Goal: Task Accomplishment & Management: Use online tool/utility

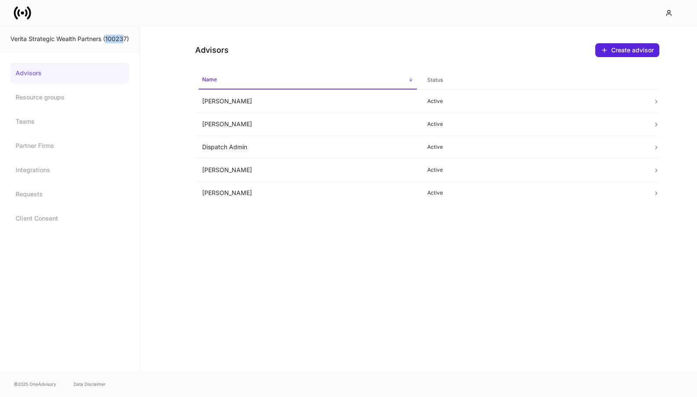
click at [24, 14] on icon at bounding box center [22, 12] width 17 height 17
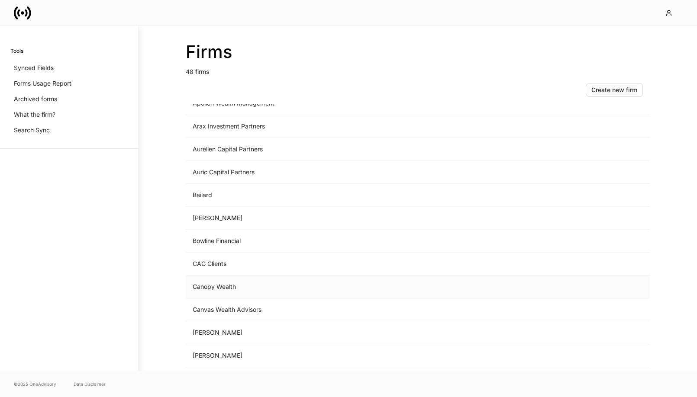
scroll to position [61, 0]
click at [232, 267] on td "CAG Clients" at bounding box center [346, 263] width 320 height 23
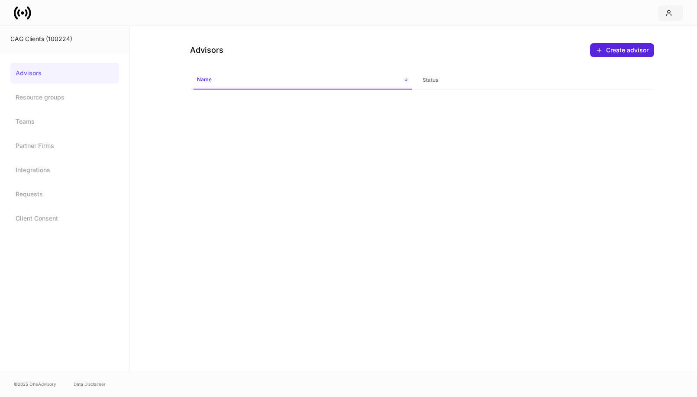
click at [670, 15] on icon "button" at bounding box center [668, 13] width 7 height 7
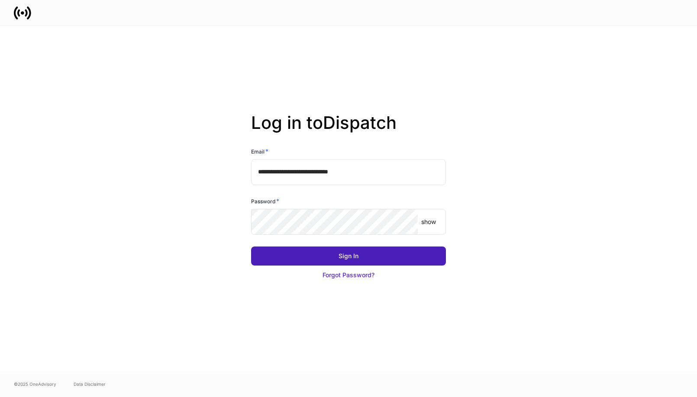
click at [344, 248] on button "Sign In" at bounding box center [348, 256] width 195 height 19
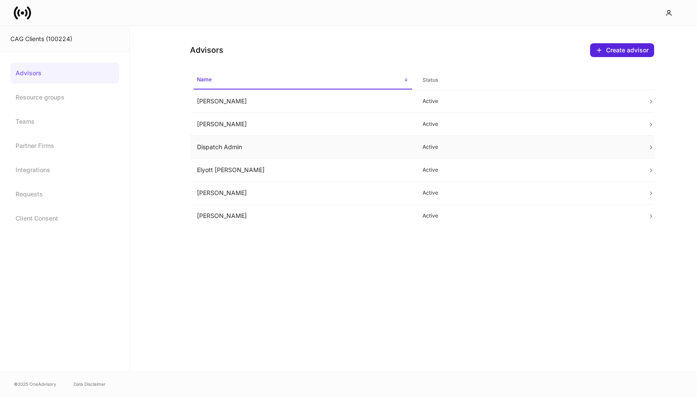
click at [256, 147] on td "Dispatch Admin" at bounding box center [302, 147] width 225 height 23
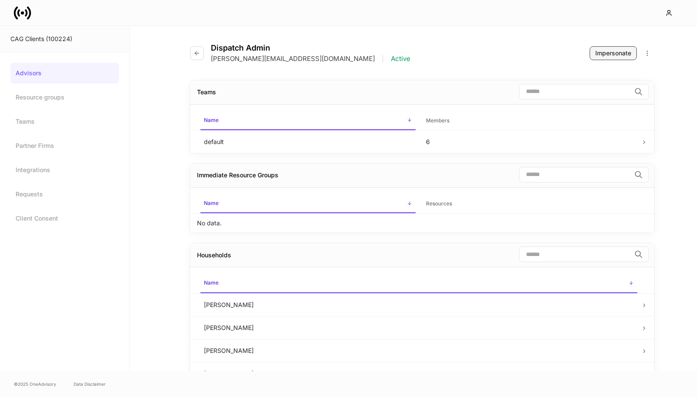
click at [617, 54] on div "Impersonate" at bounding box center [613, 53] width 36 height 9
